Goal: Task Accomplishment & Management: Manage account settings

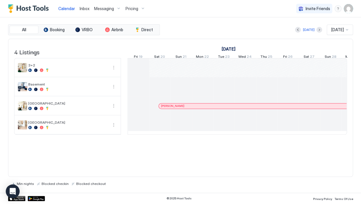
scroll to position [0, 320]
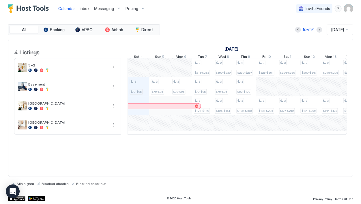
click at [349, 10] on img "User profile" at bounding box center [348, 8] width 9 height 9
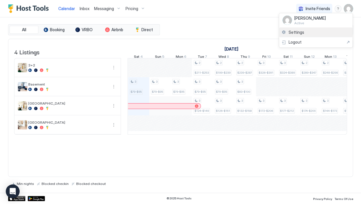
click at [294, 31] on span "Settings" at bounding box center [296, 32] width 16 height 5
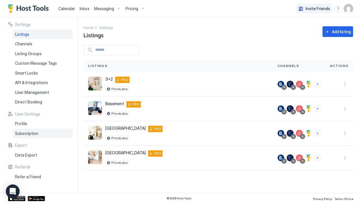
click at [35, 131] on span "Subscription" at bounding box center [26, 133] width 23 height 5
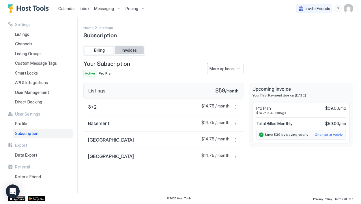
click at [131, 49] on span "Invoices" at bounding box center [129, 50] width 15 height 5
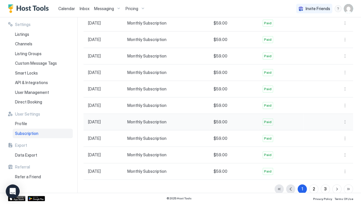
scroll to position [72, 0]
click at [313, 190] on div "2" at bounding box center [314, 189] width 2 height 6
click at [325, 188] on div "3" at bounding box center [325, 189] width 3 height 6
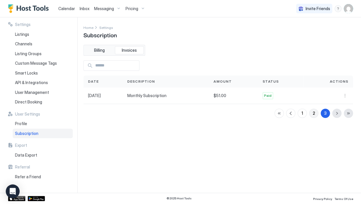
click at [314, 111] on div "2" at bounding box center [314, 113] width 2 height 6
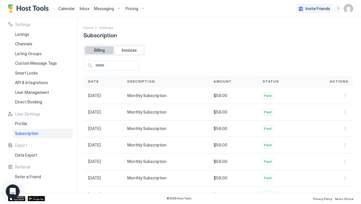
click at [103, 49] on span "Billing" at bounding box center [99, 50] width 11 height 5
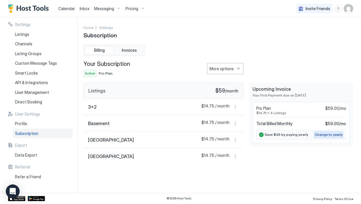
click at [329, 132] on div "Change to yearly" at bounding box center [329, 134] width 28 height 5
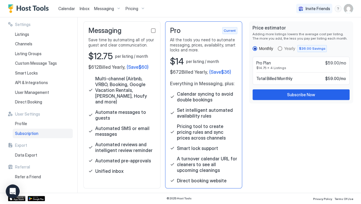
scroll to position [40, 0]
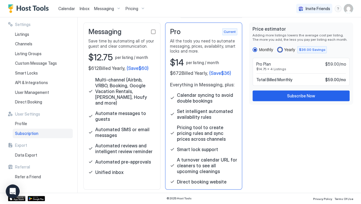
click at [281, 48] on div "yearly" at bounding box center [280, 49] width 5 height 5
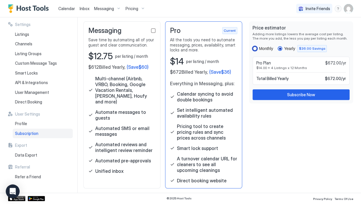
click at [258, 48] on div "Monthly" at bounding box center [263, 48] width 20 height 5
